Goal: Find specific page/section: Find specific page/section

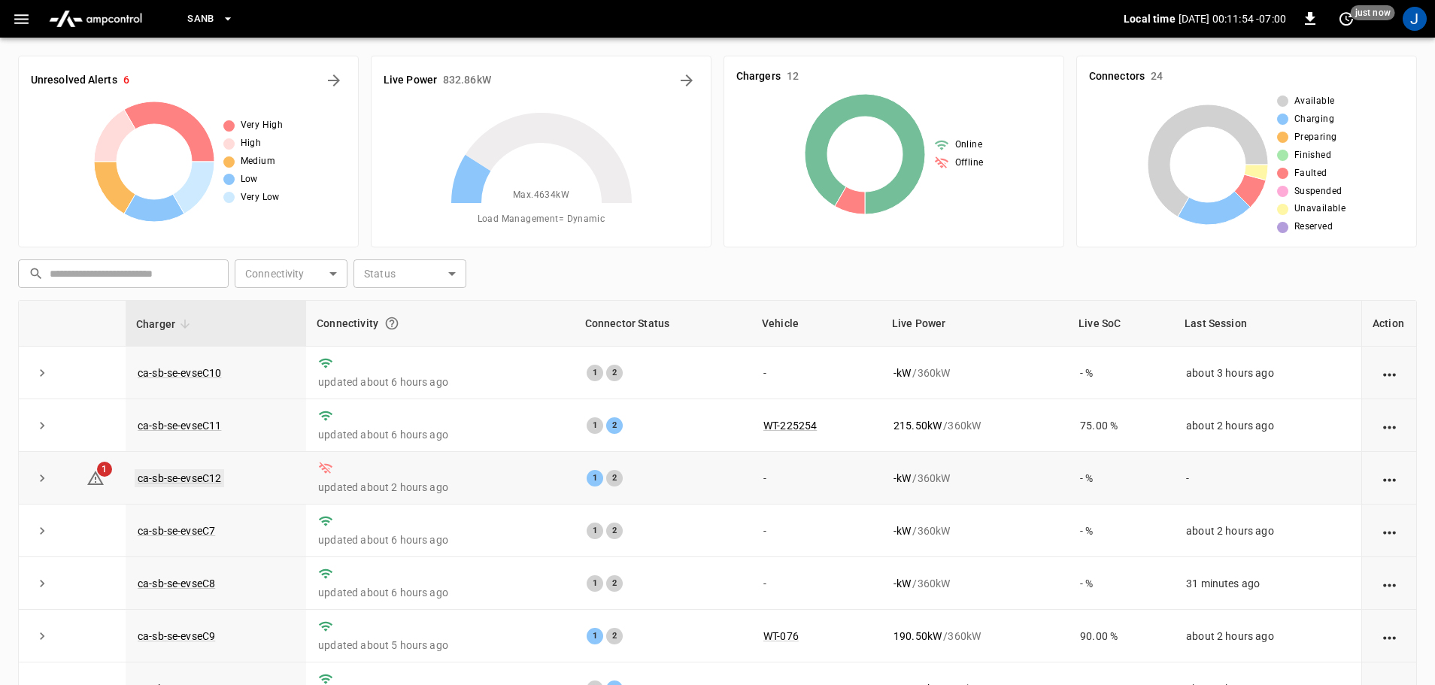
click at [165, 477] on link "ca-sb-se-evseC12" at bounding box center [179, 478] width 89 height 18
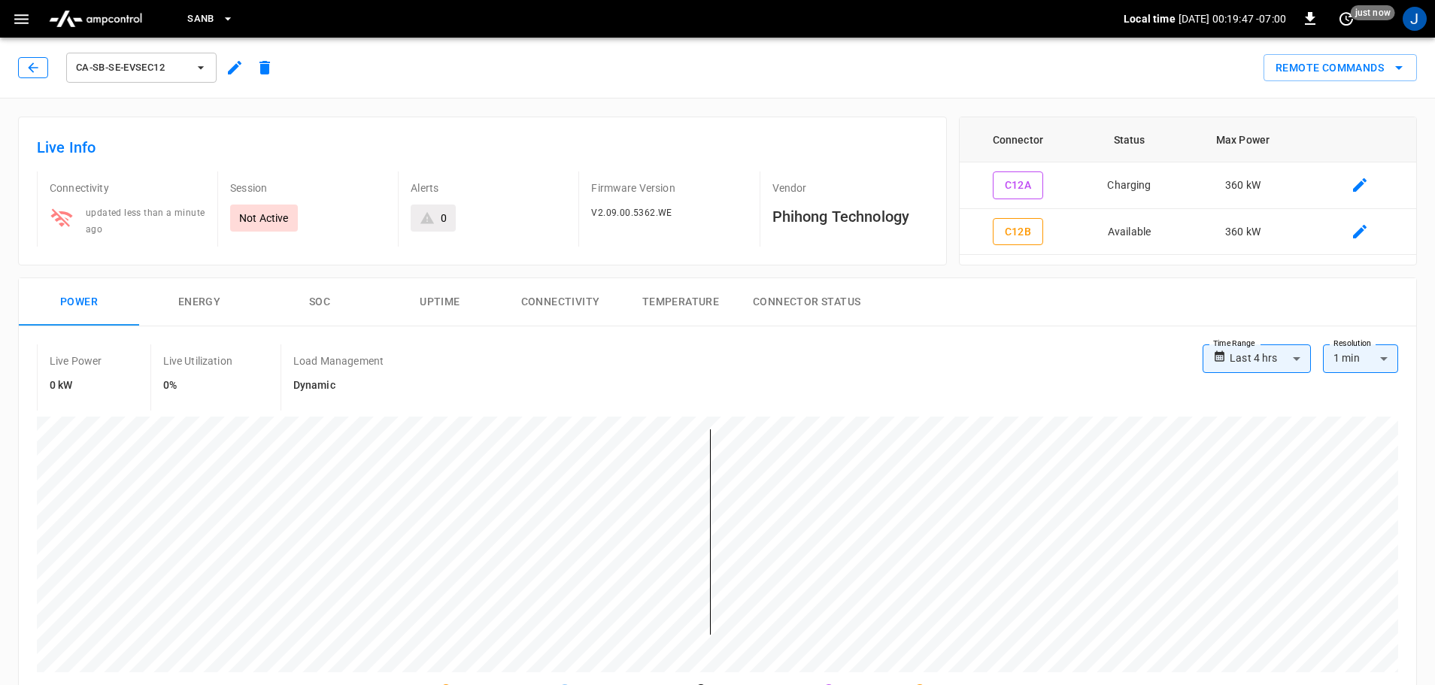
click at [26, 65] on button "button" at bounding box center [33, 67] width 30 height 21
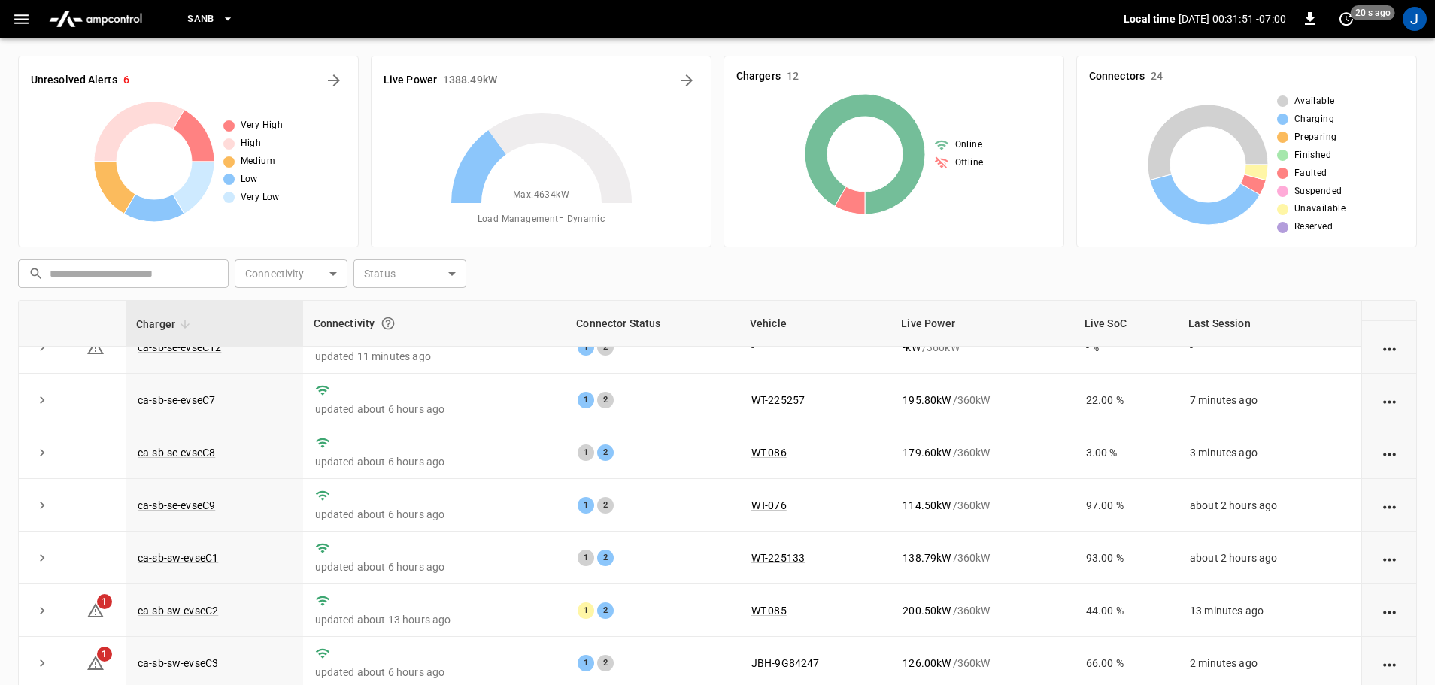
scroll to position [59, 0]
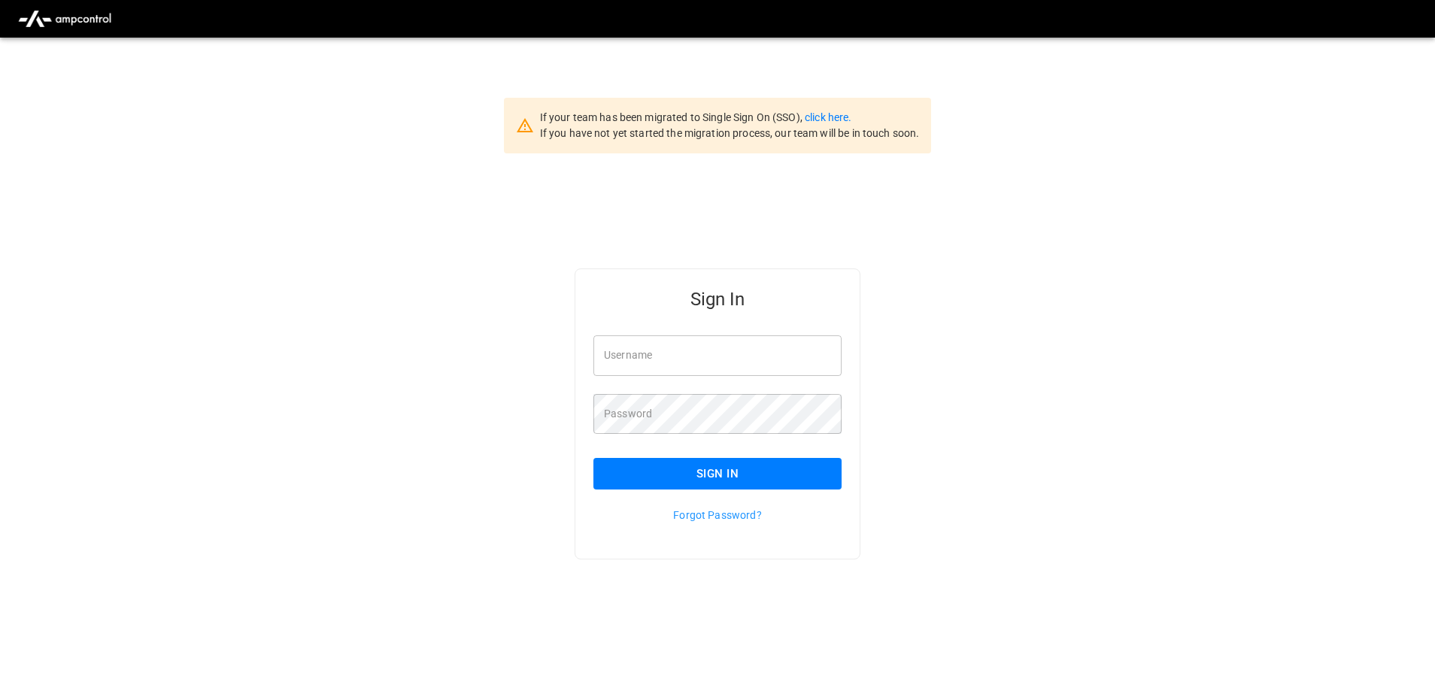
type input "**********"
click at [726, 351] on input "**********" at bounding box center [717, 355] width 248 height 40
click at [678, 471] on button "Sign In" at bounding box center [717, 474] width 248 height 32
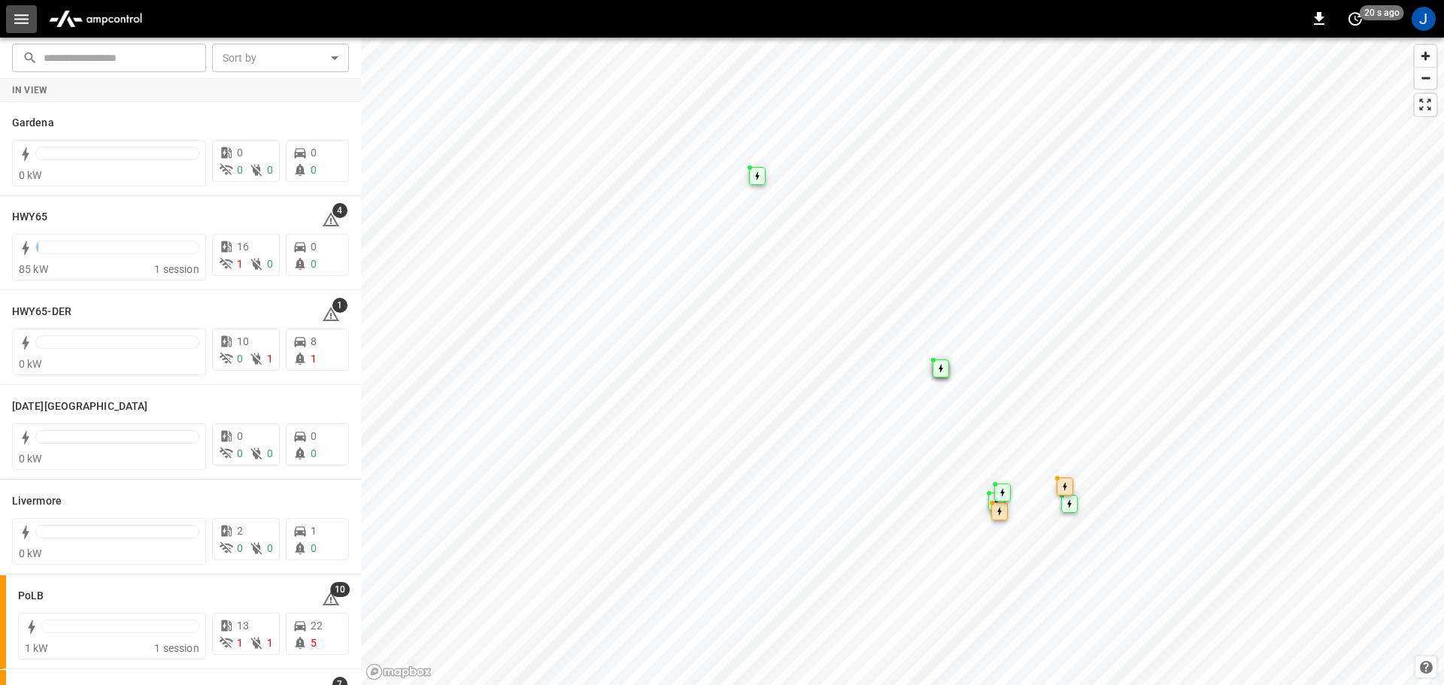
click at [12, 17] on icon "button" at bounding box center [21, 19] width 19 height 19
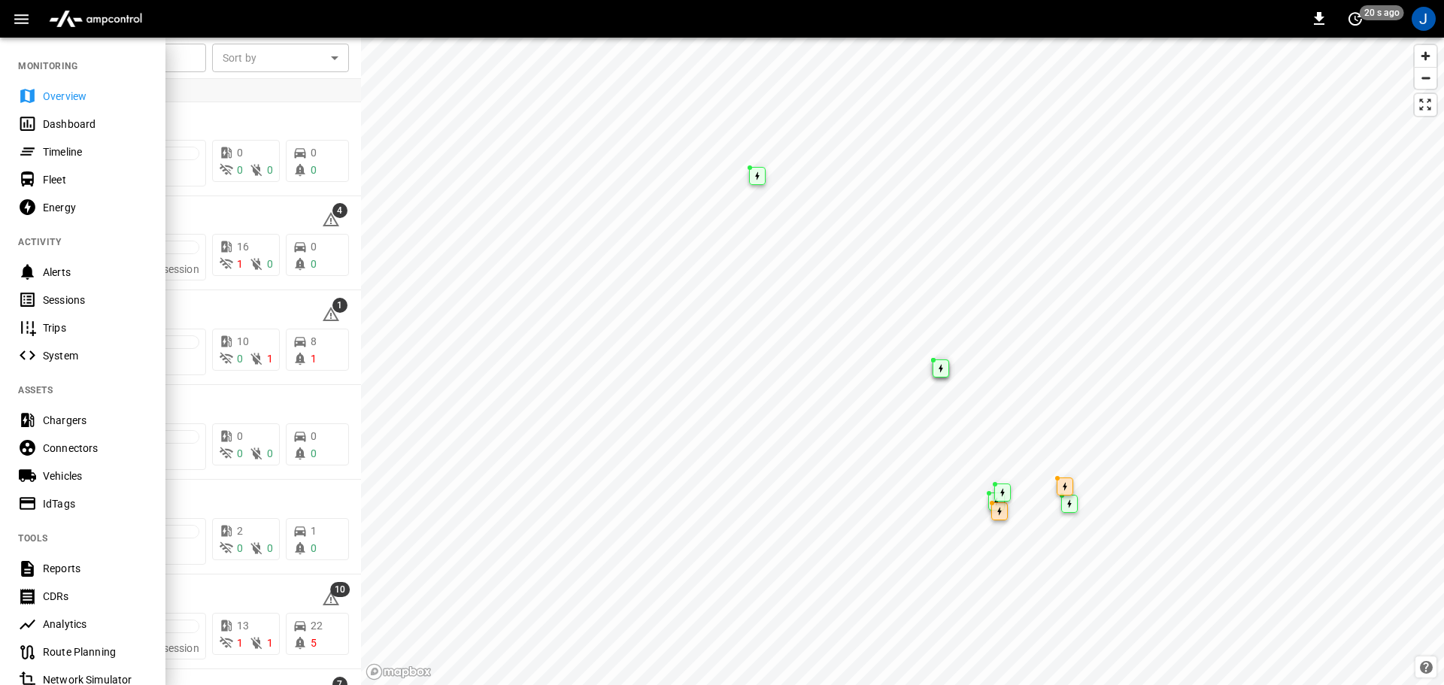
click at [50, 126] on div "Dashboard" at bounding box center [95, 124] width 105 height 15
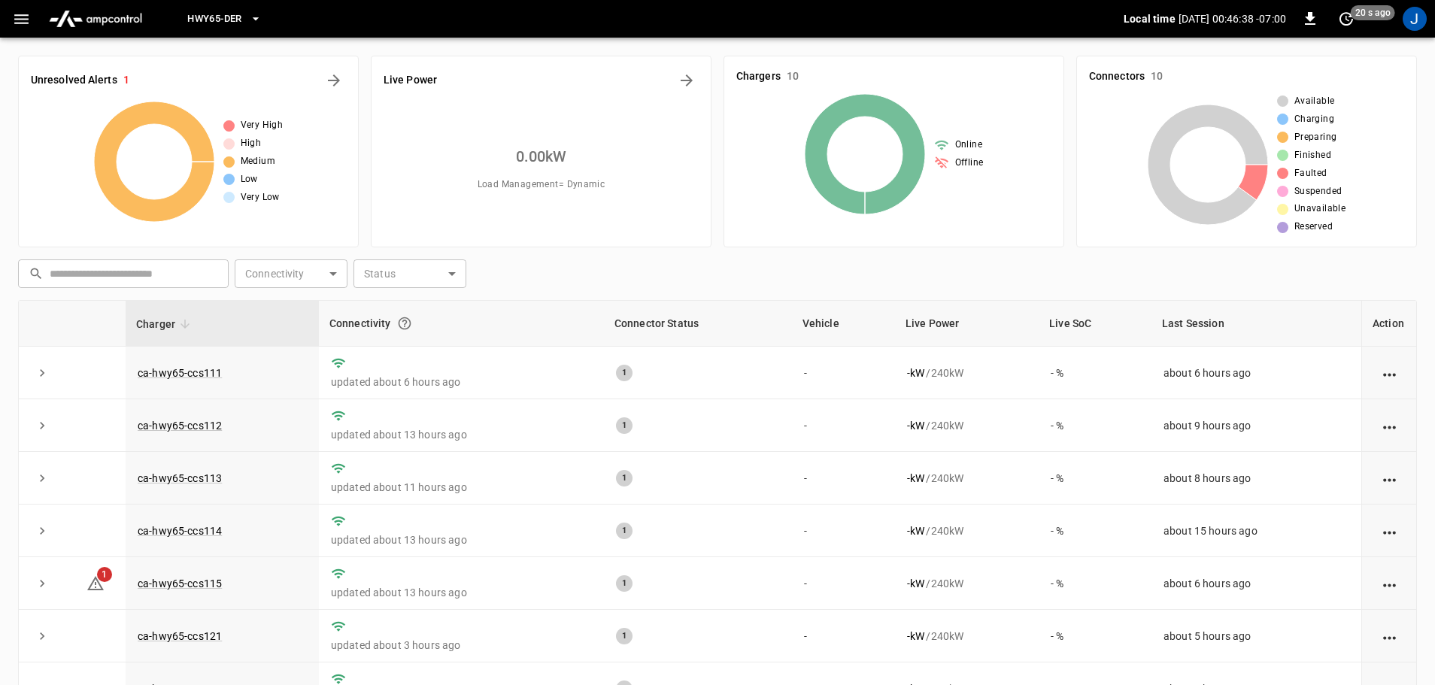
click at [253, 20] on icon "button" at bounding box center [255, 18] width 15 height 15
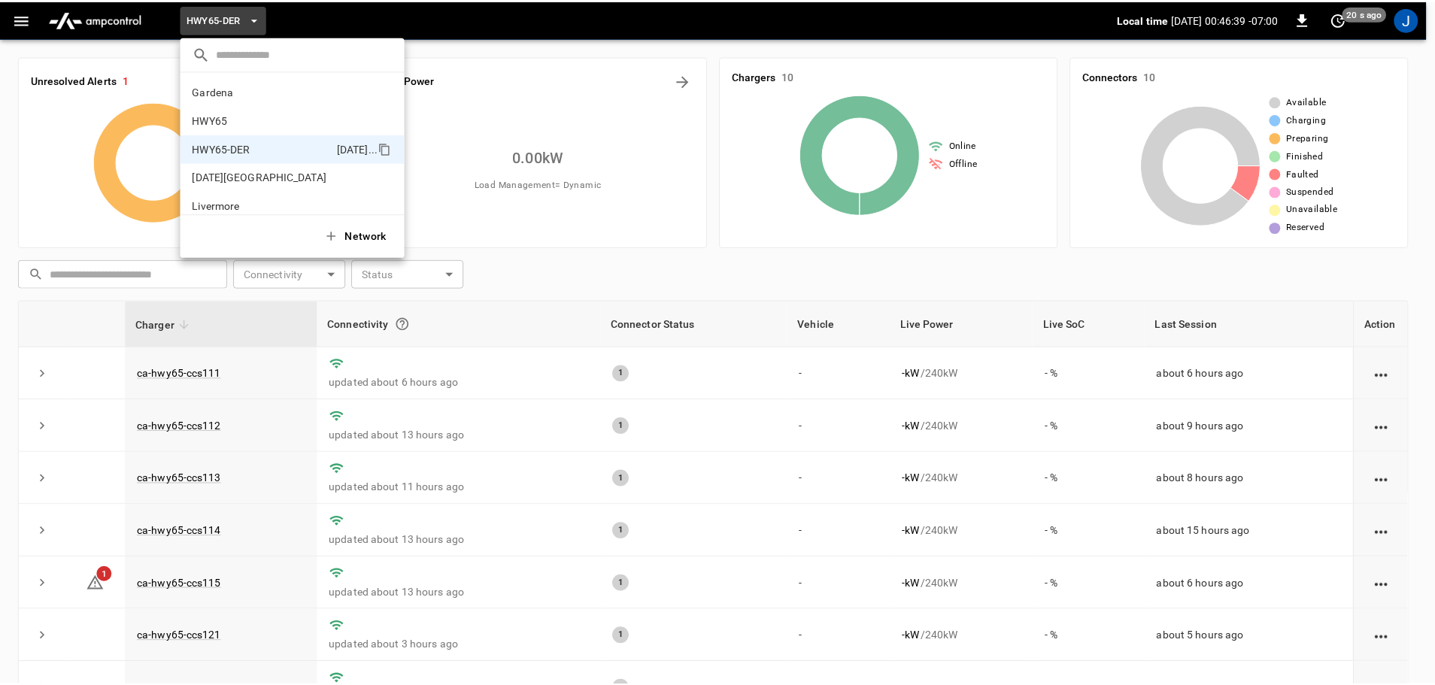
scroll to position [53, 0]
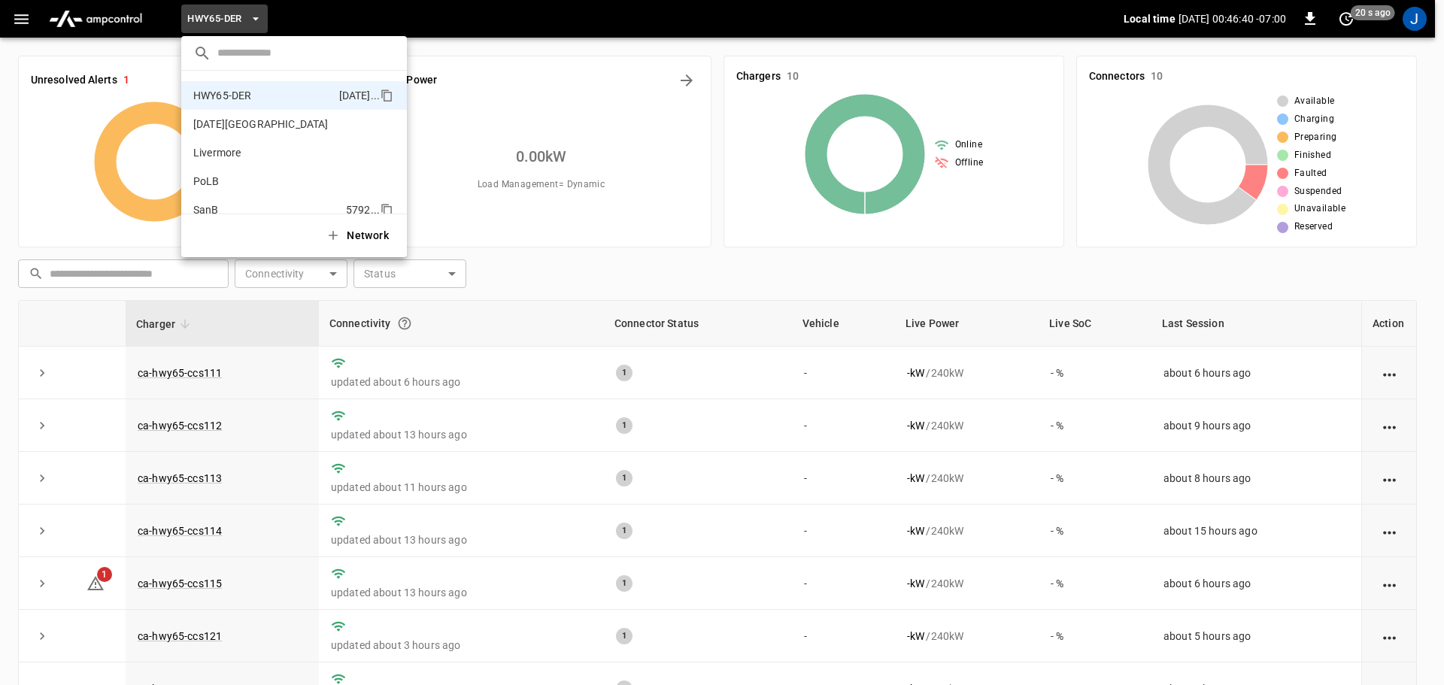
click at [199, 208] on p "SanB" at bounding box center [266, 209] width 147 height 15
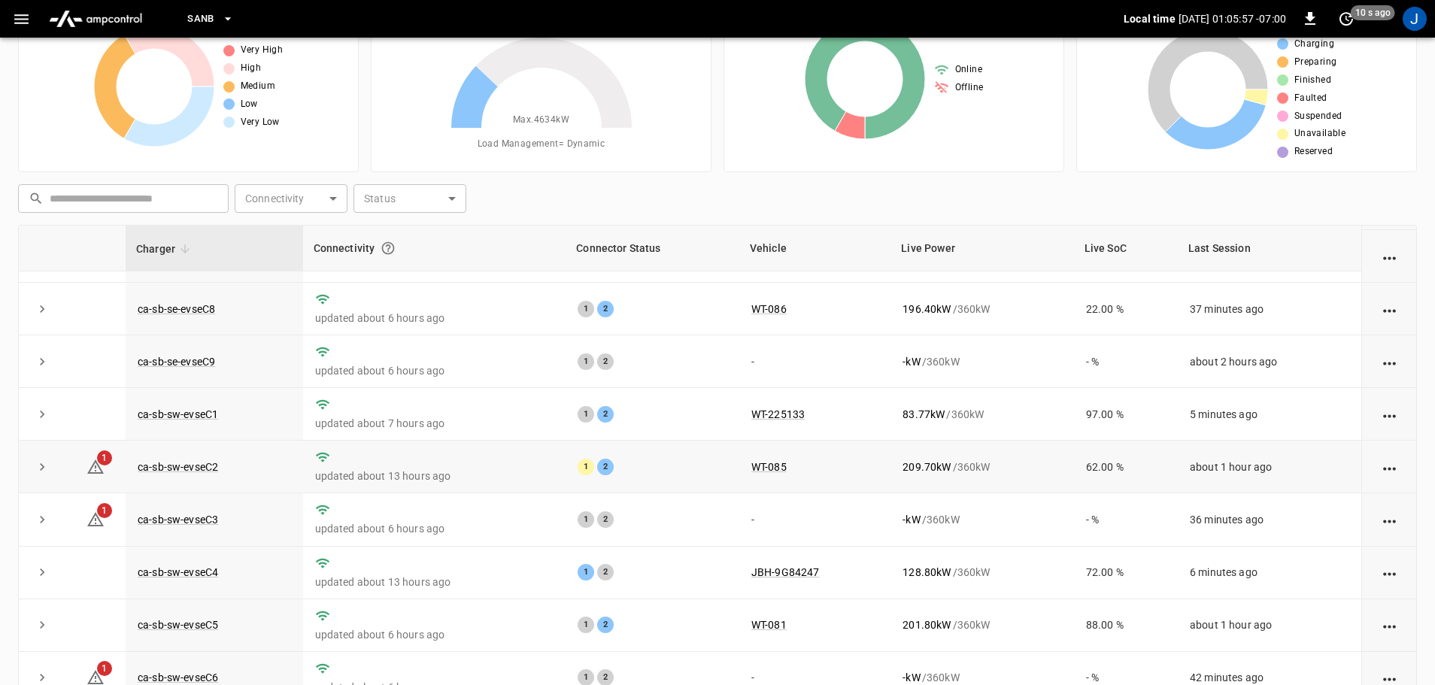
scroll to position [150, 0]
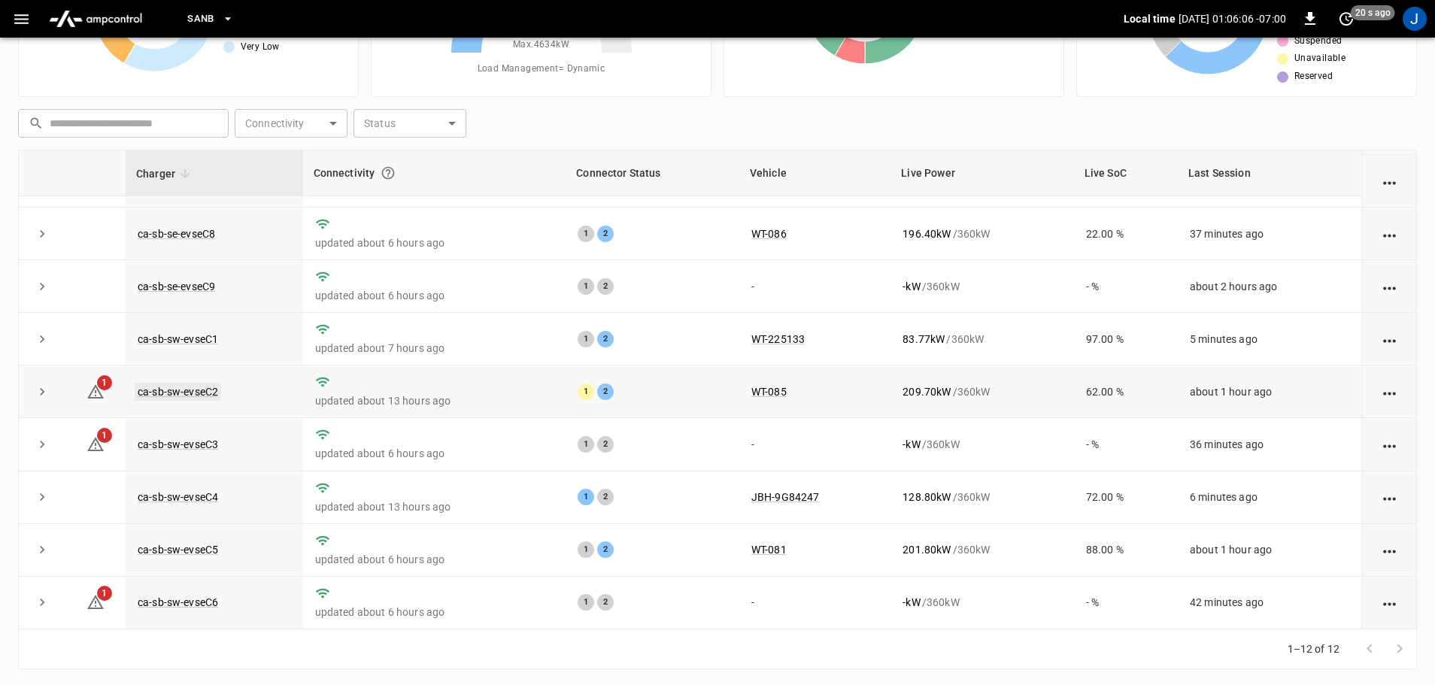
click at [164, 389] on link "ca-sb-sw-evseC2" at bounding box center [178, 392] width 86 height 18
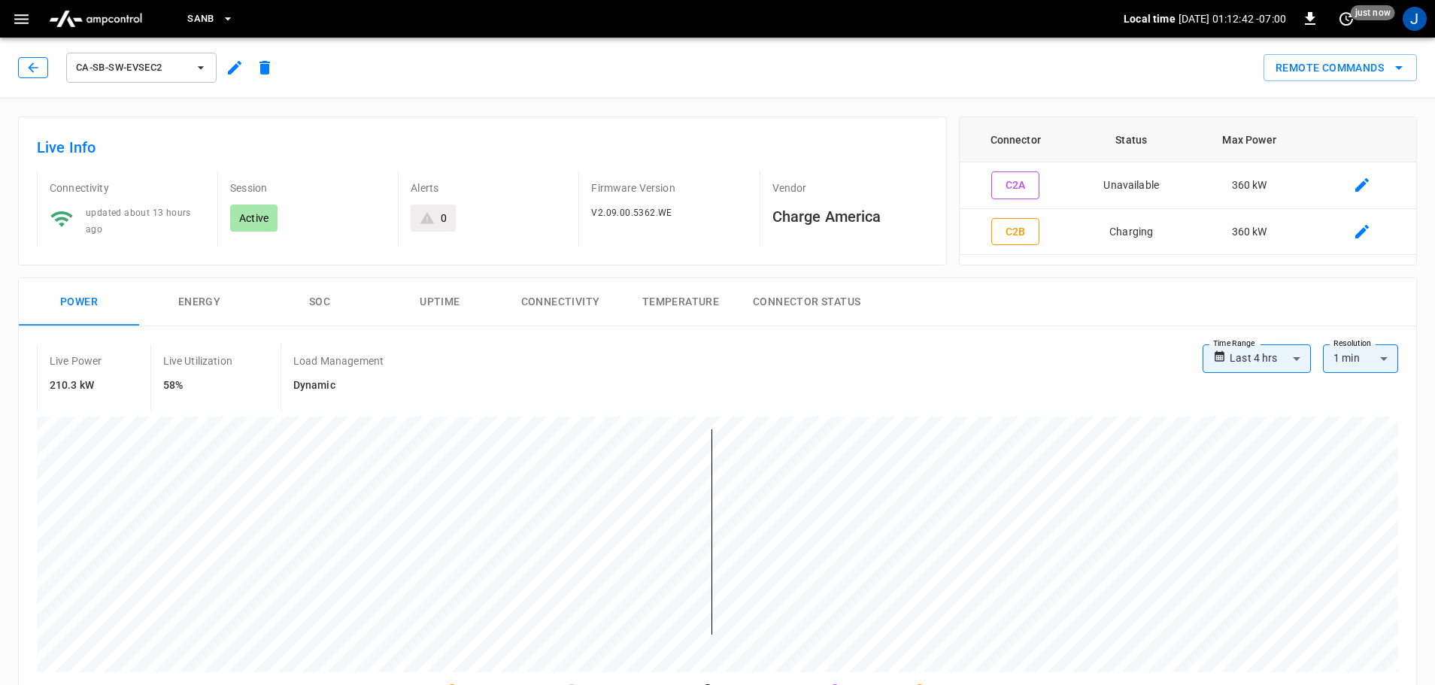
click at [32, 63] on icon "button" at bounding box center [33, 67] width 15 height 15
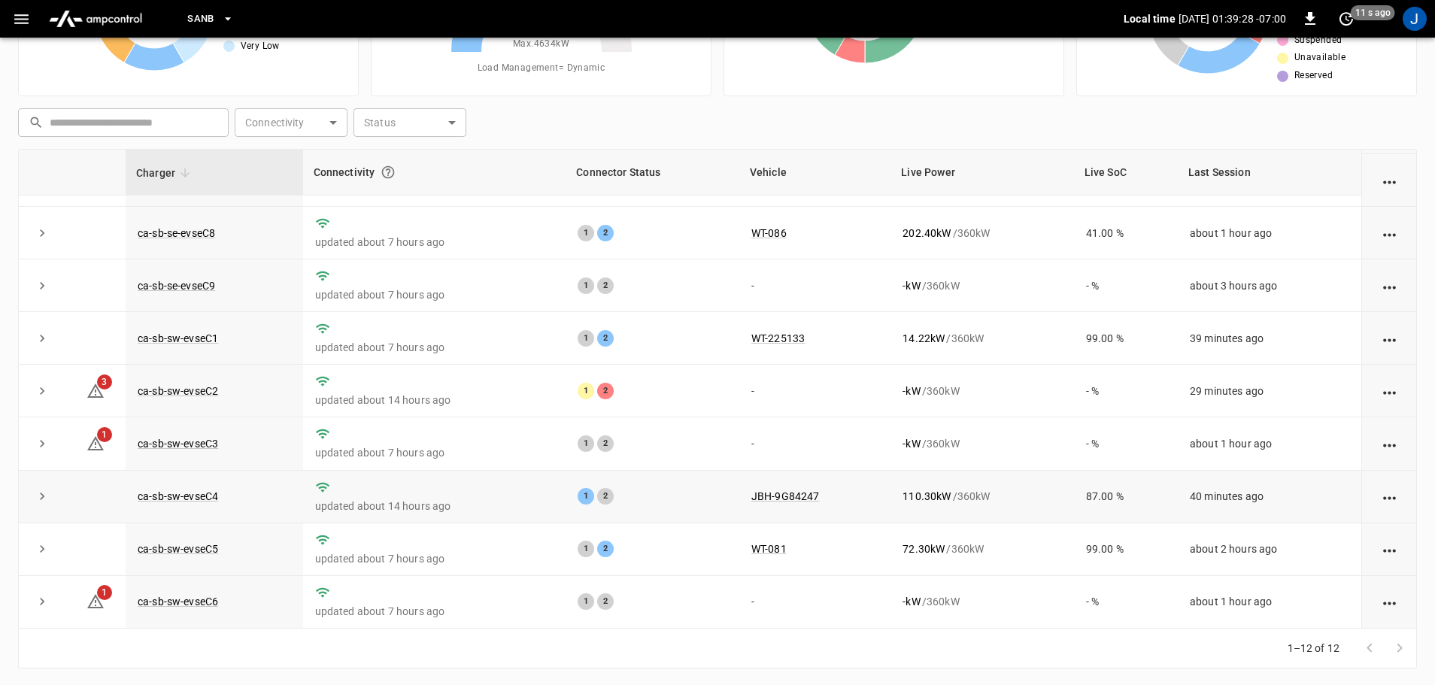
scroll to position [153, 0]
